Goal: Task Accomplishment & Management: Complete application form

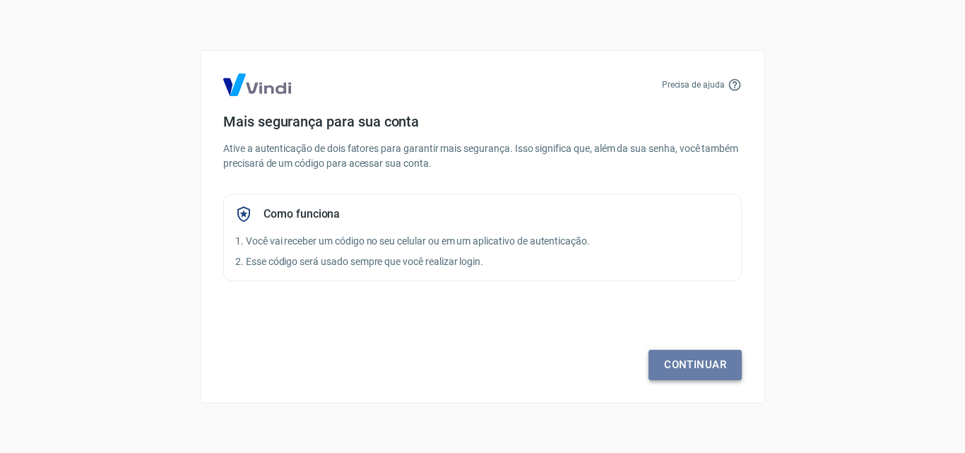
click at [689, 371] on link "Continuar" at bounding box center [694, 365] width 93 height 30
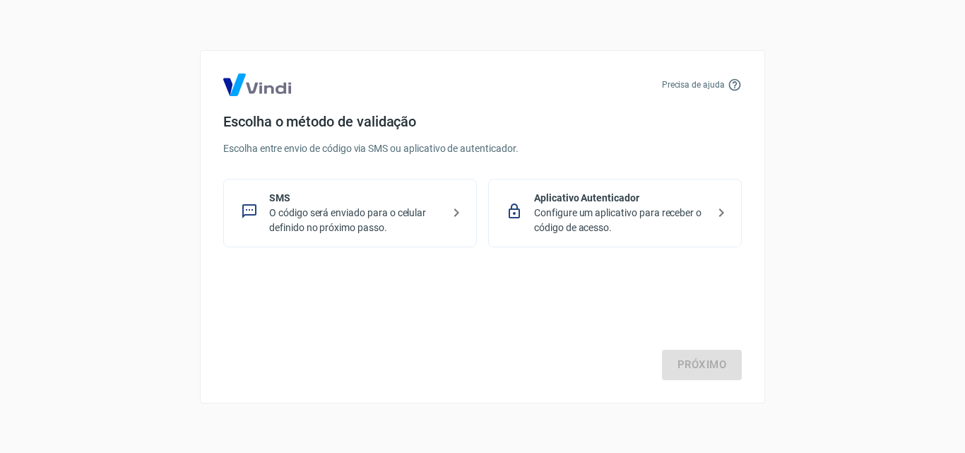
click at [412, 218] on p "O código será enviado para o celular definido no próximo passo." at bounding box center [355, 221] width 173 height 30
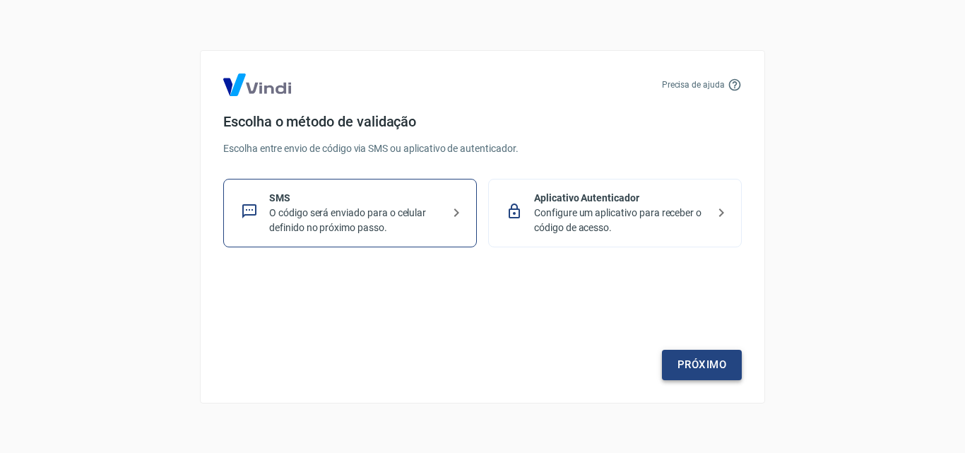
click at [702, 360] on link "Próximo" at bounding box center [702, 365] width 80 height 30
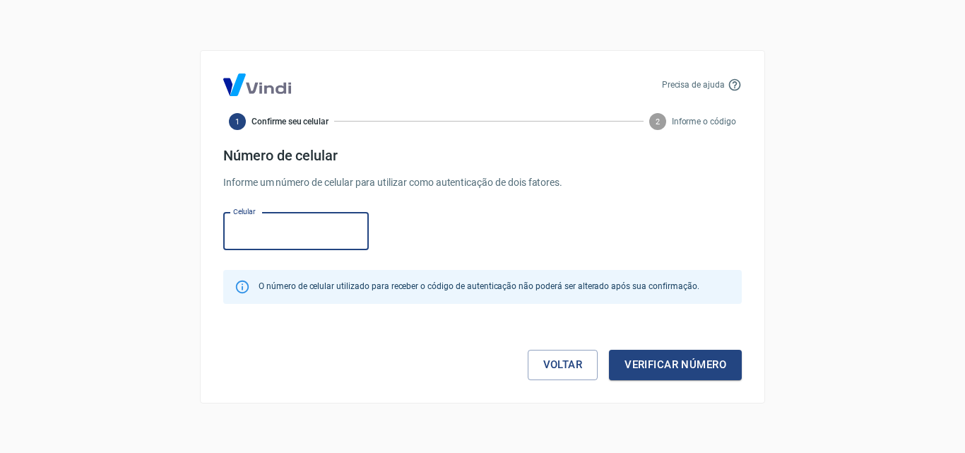
click at [321, 234] on input "Celular" at bounding box center [295, 231] width 145 height 37
type input "(48) 99613-2088"
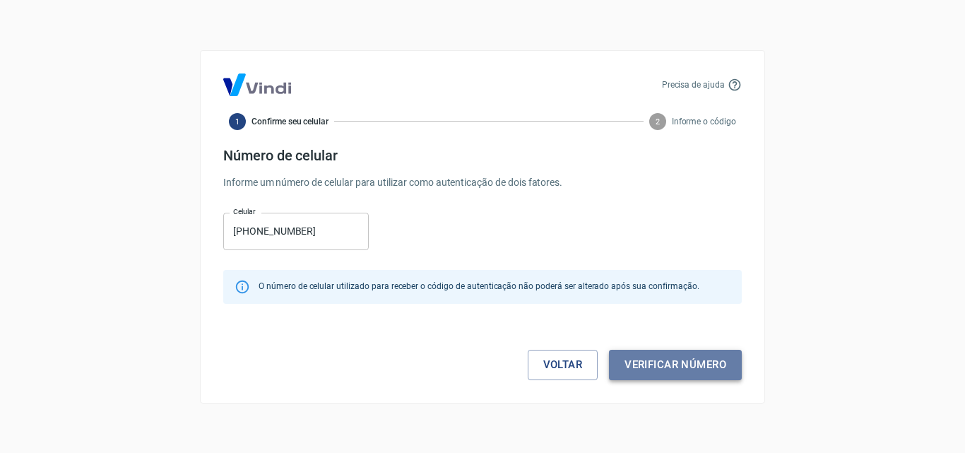
click at [665, 367] on button "Verificar número" at bounding box center [675, 365] width 133 height 30
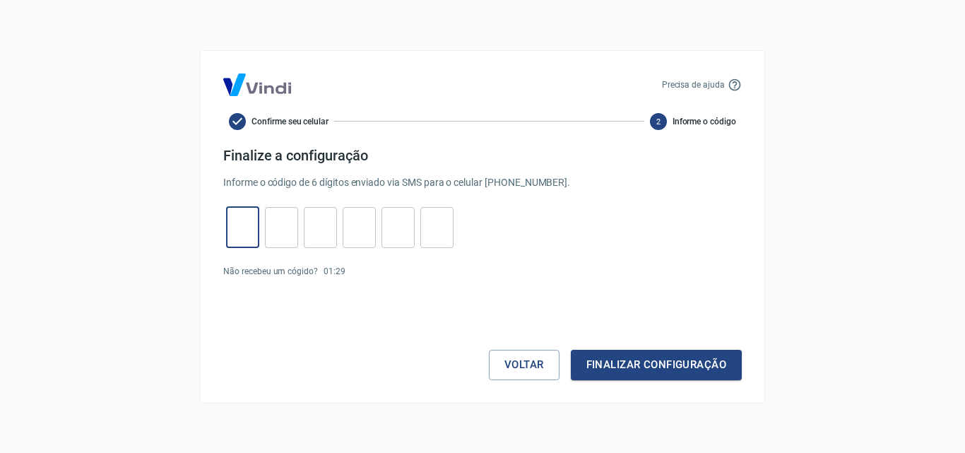
click at [246, 227] on input "tel" at bounding box center [242, 227] width 33 height 30
type input "2"
type input "7"
type input "4"
type input "6"
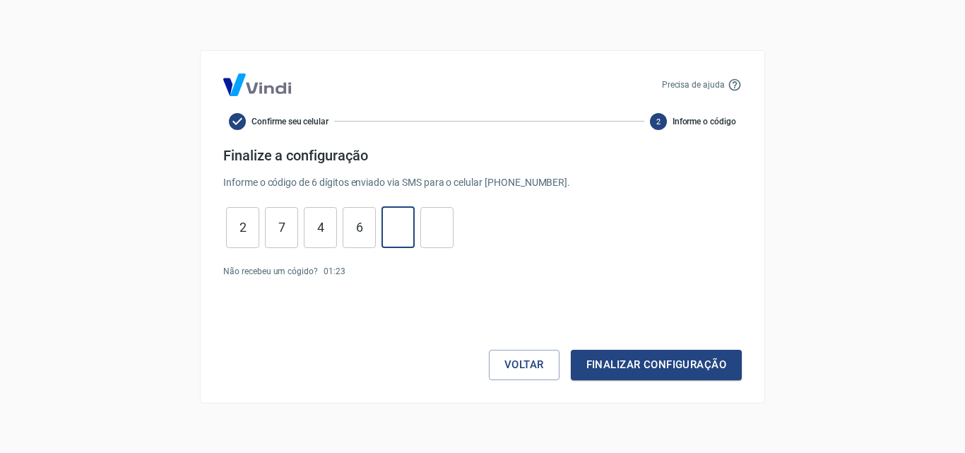
type input "1"
type input "6"
click at [622, 357] on button "Finalizar configuração" at bounding box center [656, 365] width 171 height 30
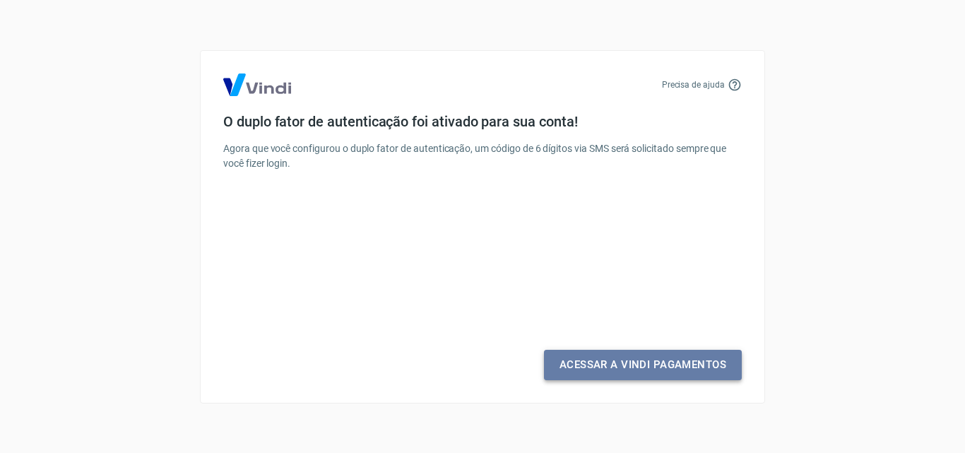
click at [637, 372] on link "Acessar a Vindi Pagamentos" at bounding box center [643, 365] width 198 height 30
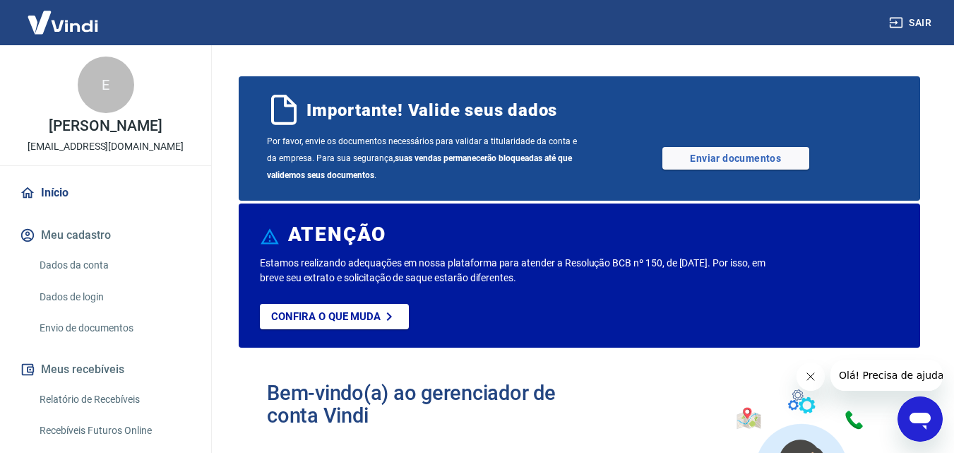
click at [765, 145] on div "Por favor, envie os documentos necessários para validar a titularidade da conta…" at bounding box center [579, 158] width 625 height 51
click at [756, 155] on link "Enviar documentos" at bounding box center [736, 158] width 147 height 23
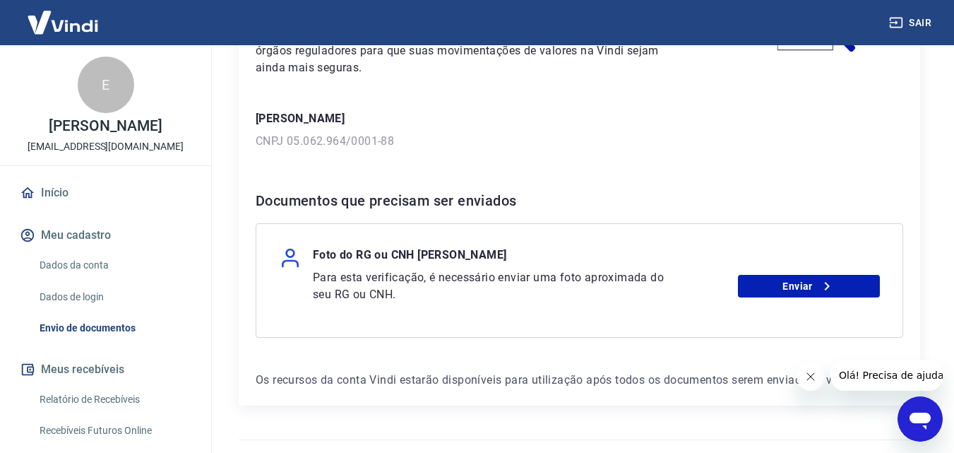
scroll to position [203, 0]
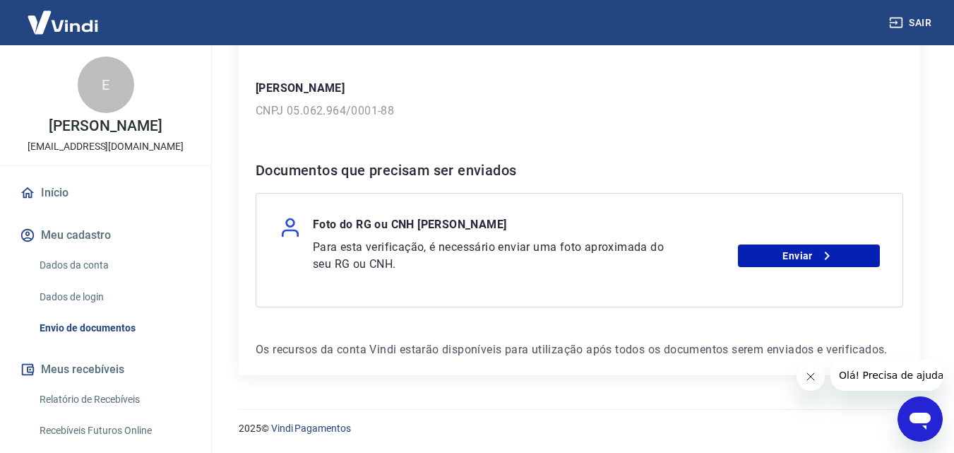
click at [803, 375] on button "Fechar mensagem da empresa" at bounding box center [810, 376] width 28 height 28
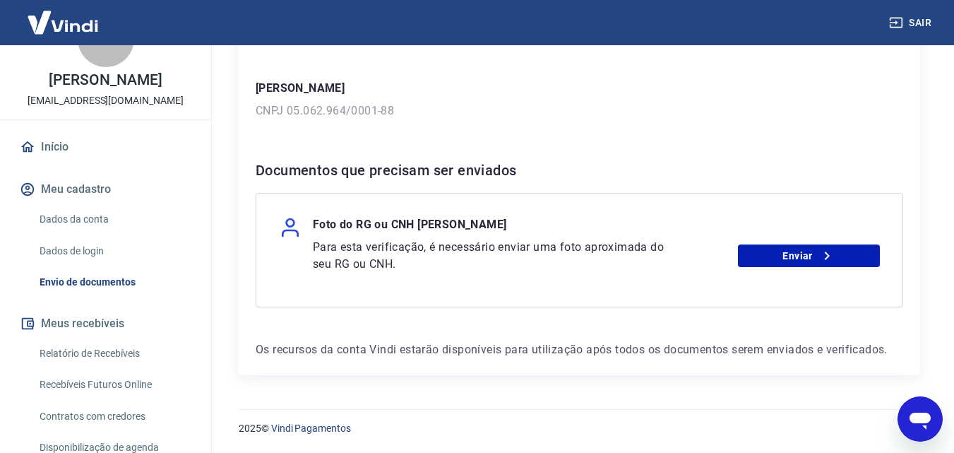
scroll to position [140, 0]
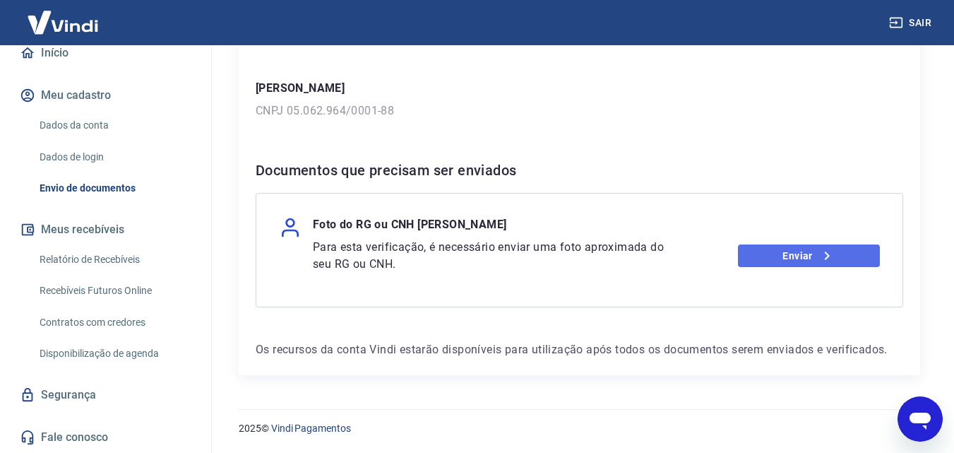
click at [772, 259] on link "Enviar" at bounding box center [809, 255] width 142 height 23
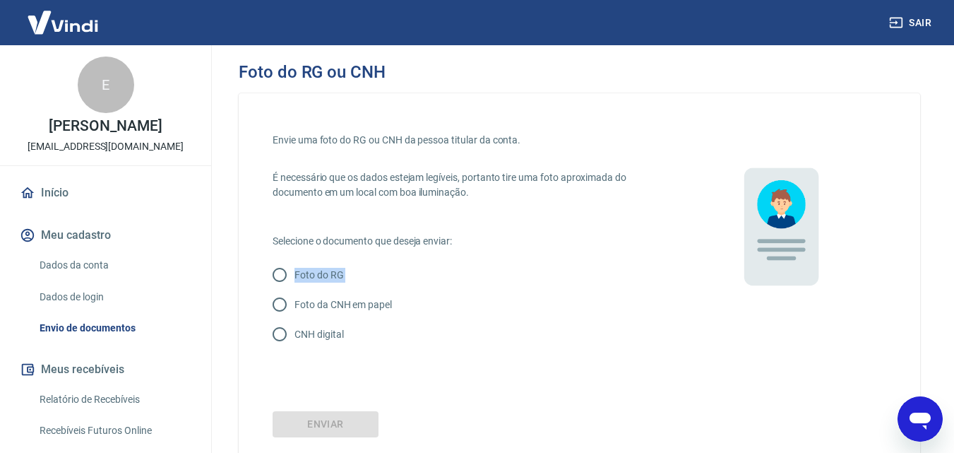
drag, startPoint x: 295, startPoint y: 272, endPoint x: 280, endPoint y: 297, distance: 29.1
click at [280, 297] on div "Foto do RG Foto da CNH em papel CNH digital" at bounding box center [474, 304] width 402 height 89
click at [280, 302] on input "Foto da CNH em papel" at bounding box center [280, 305] width 30 height 30
radio input "true"
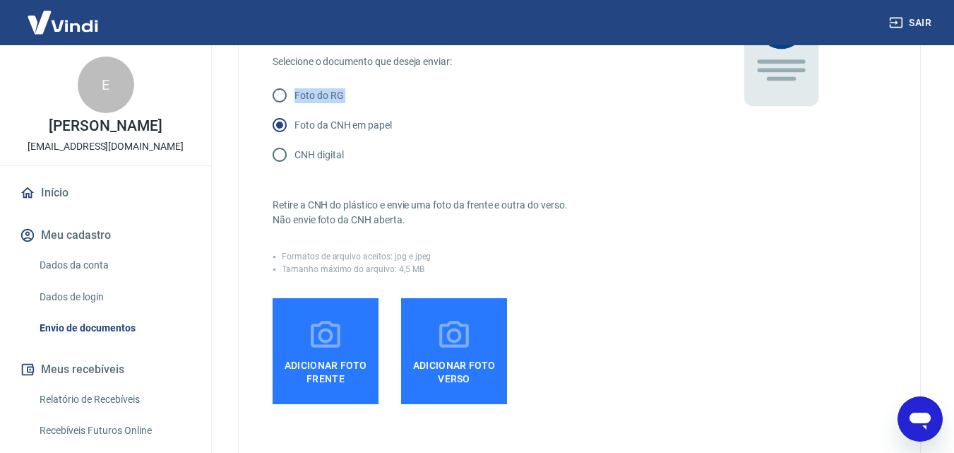
scroll to position [212, 0]
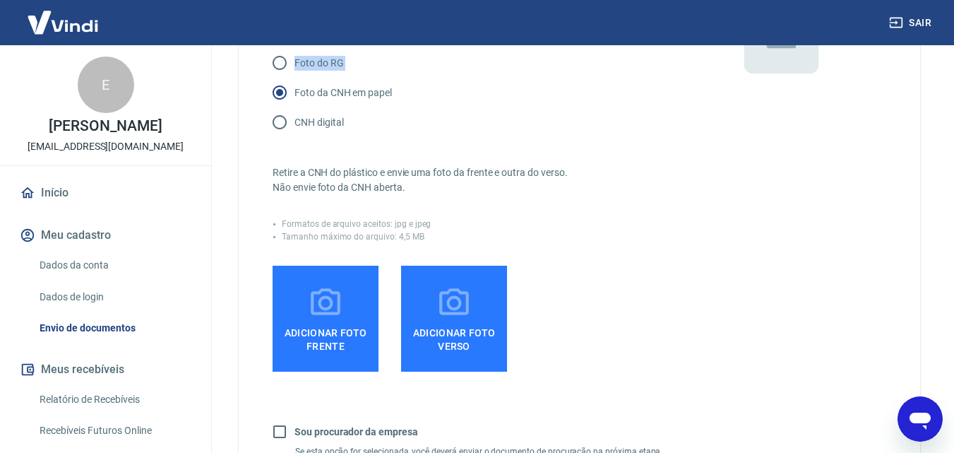
click at [333, 332] on span "Adicionar foto frente" at bounding box center [325, 337] width 95 height 32
click at [0, 0] on input "Adicionar foto frente" at bounding box center [0, 0] width 0 height 0
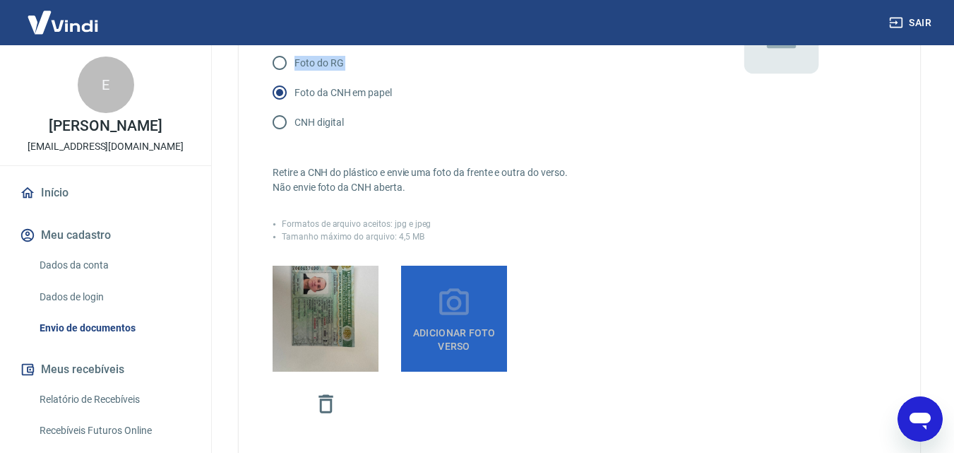
click at [465, 335] on span "Adicionar foto verso" at bounding box center [454, 337] width 95 height 32
click at [0, 0] on input "Adicionar foto verso" at bounding box center [0, 0] width 0 height 0
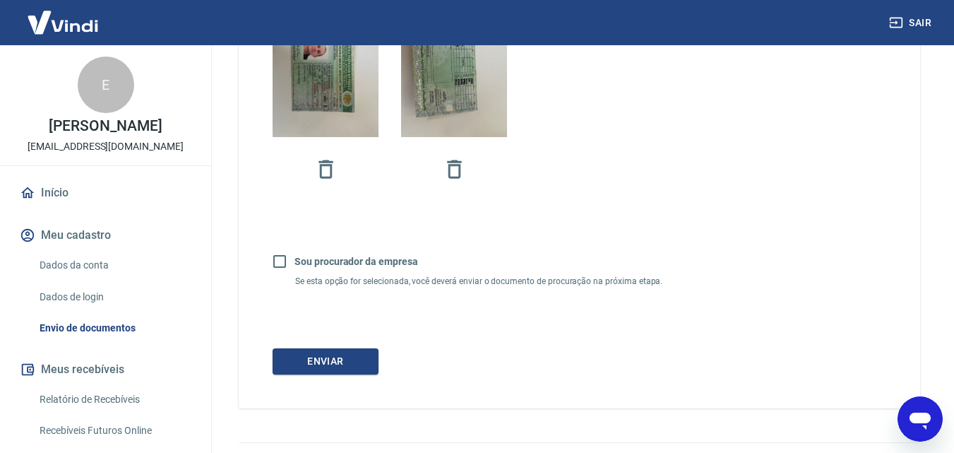
scroll to position [480, 0]
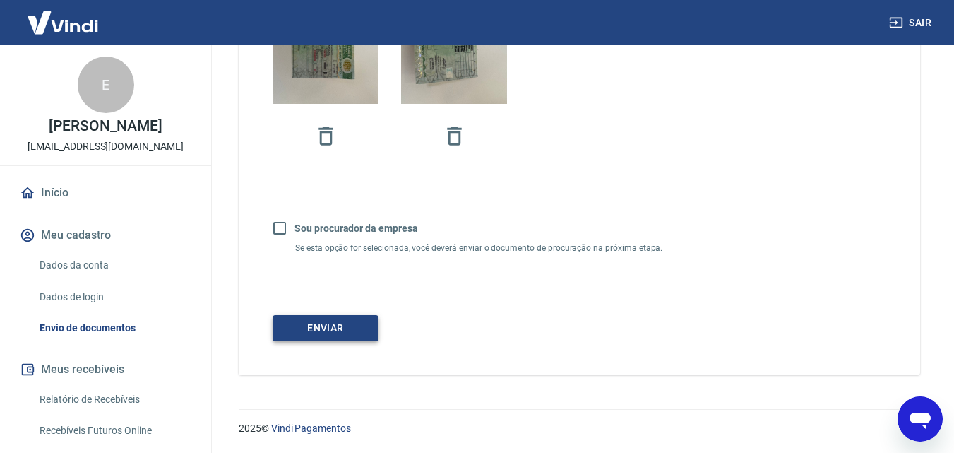
click at [298, 333] on button "Enviar" at bounding box center [326, 328] width 106 height 26
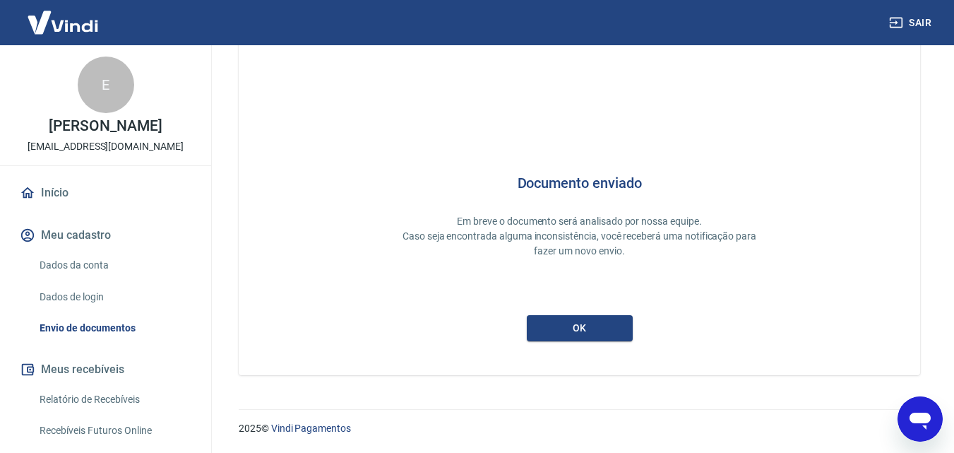
scroll to position [37, 0]
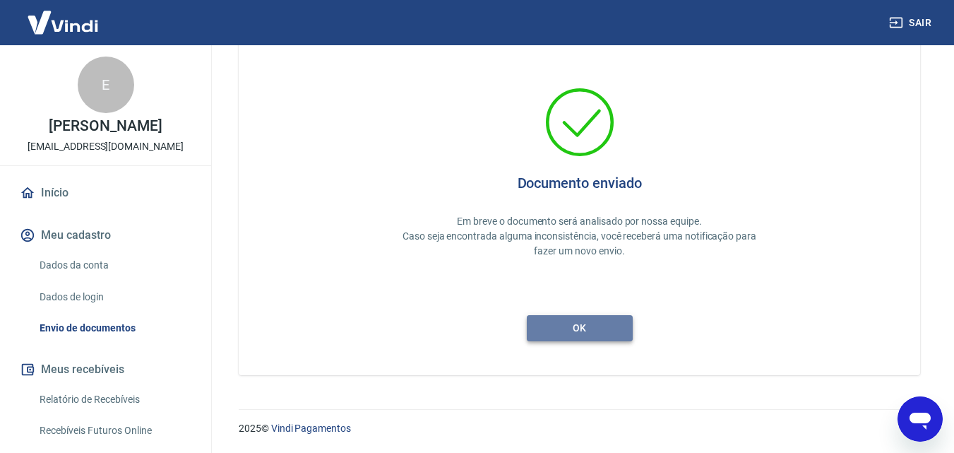
click at [551, 334] on button "ok" at bounding box center [580, 328] width 106 height 26
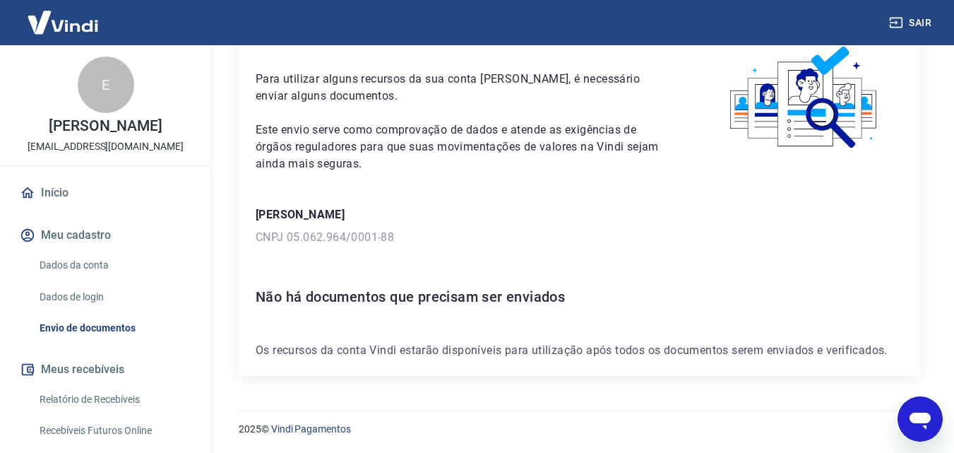
scroll to position [77, 0]
click at [84, 21] on img at bounding box center [63, 22] width 92 height 43
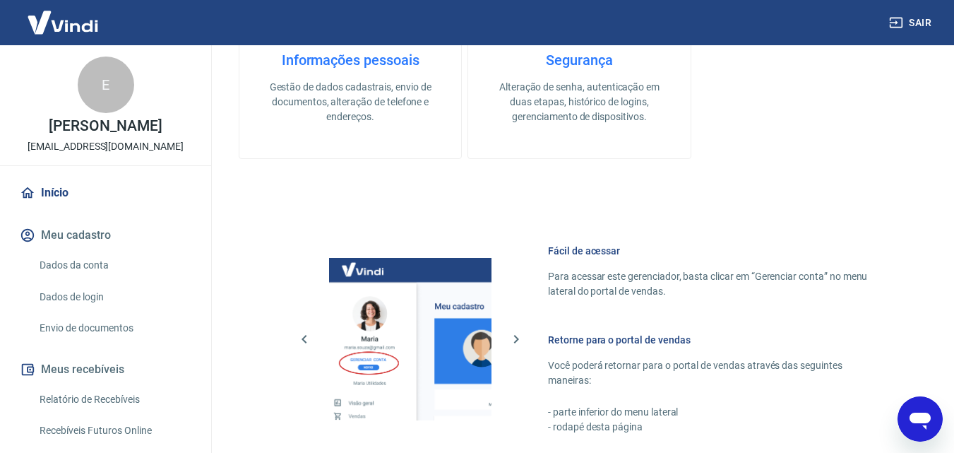
scroll to position [570, 0]
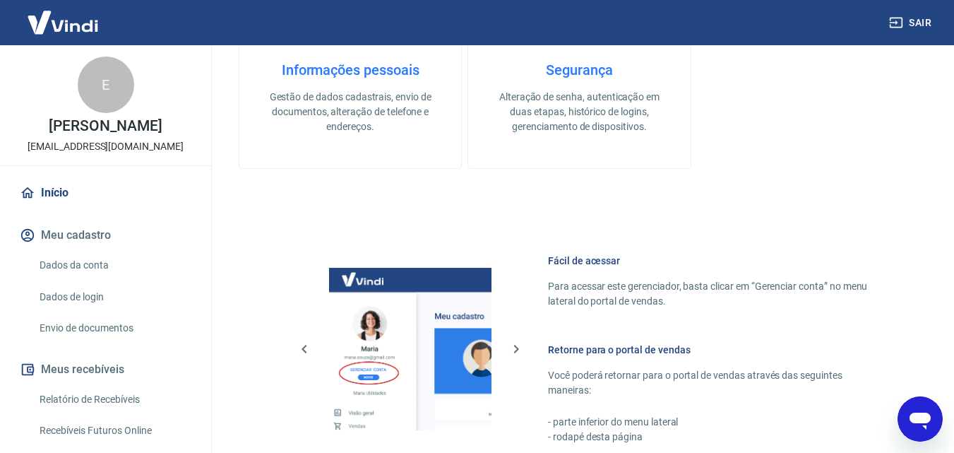
click at [84, 28] on img at bounding box center [63, 22] width 92 height 43
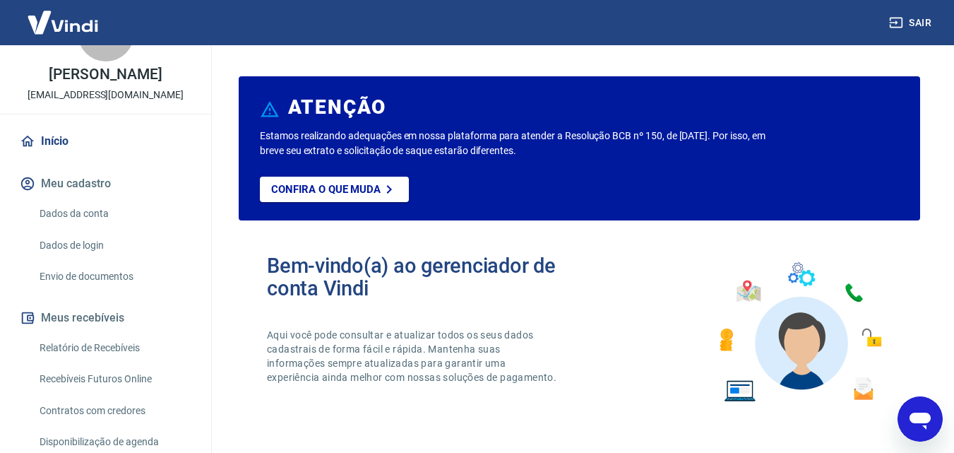
scroll to position [0, 0]
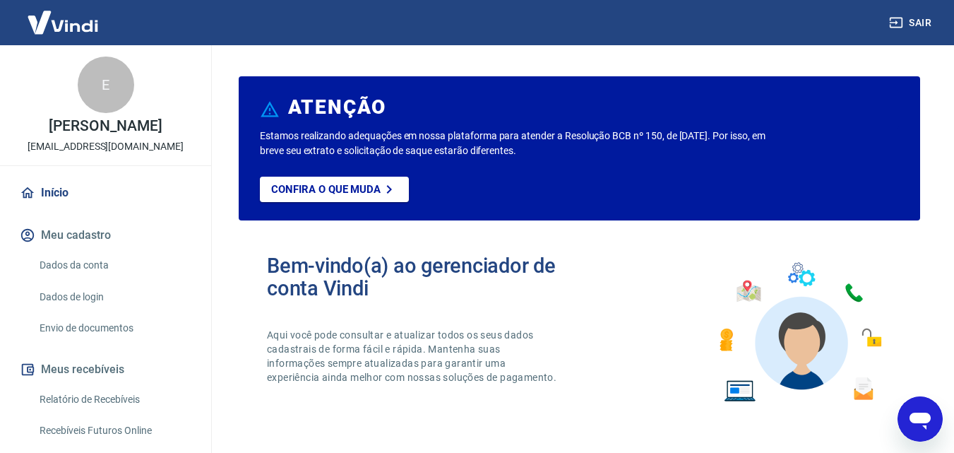
click at [78, 90] on div "E" at bounding box center [106, 85] width 57 height 57
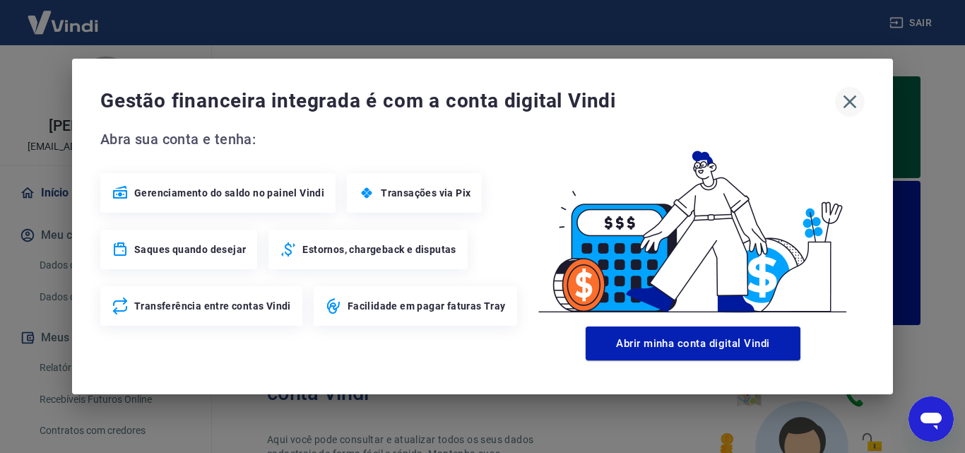
click at [848, 97] on icon "button" at bounding box center [849, 101] width 23 height 23
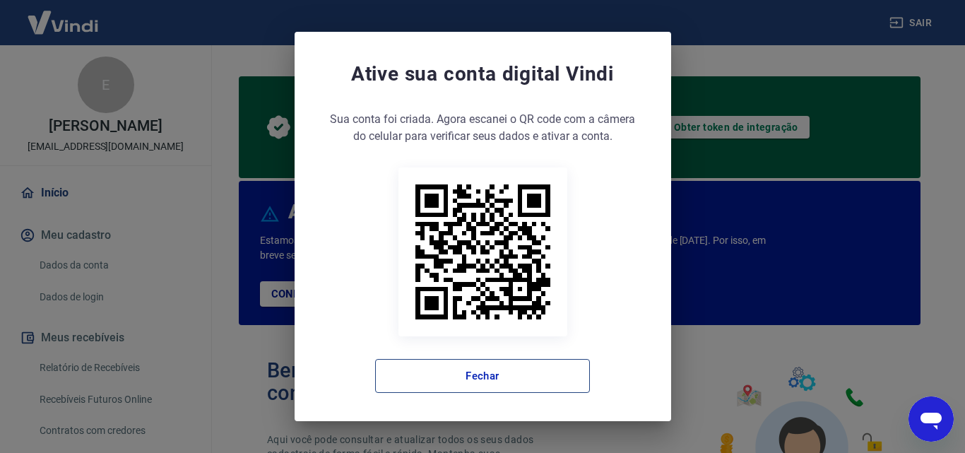
click at [510, 371] on button "Fechar" at bounding box center [482, 376] width 215 height 34
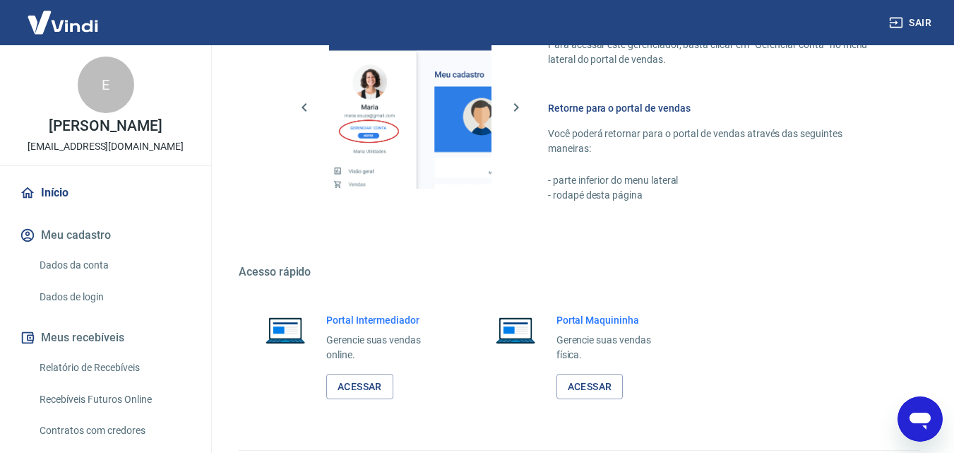
scroll to position [957, 0]
